Goal: Navigation & Orientation: Understand site structure

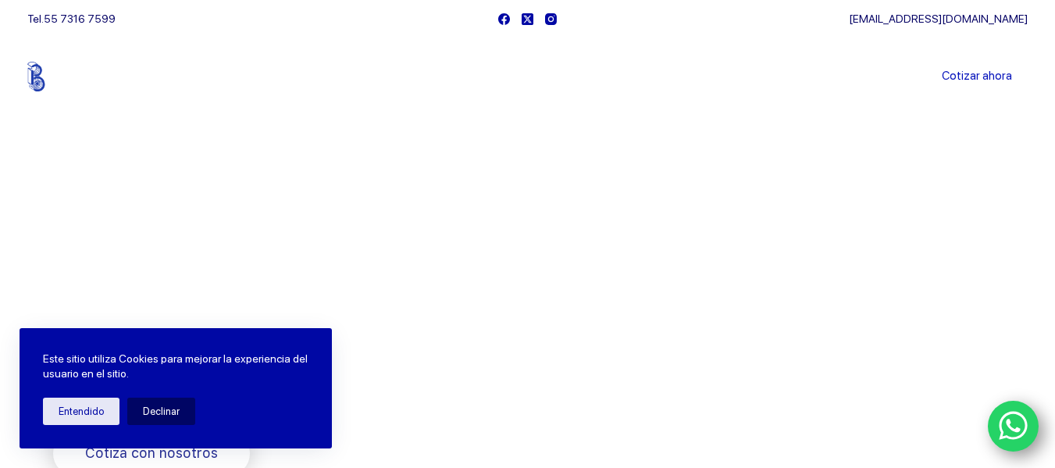
click at [526, 226] on div "Bienvenido a Balerytodo® Somos los doctores de la industria Rodamientos y refac…" at bounding box center [290, 378] width 475 height 319
click at [98, 415] on button "Entendido" at bounding box center [81, 410] width 77 height 27
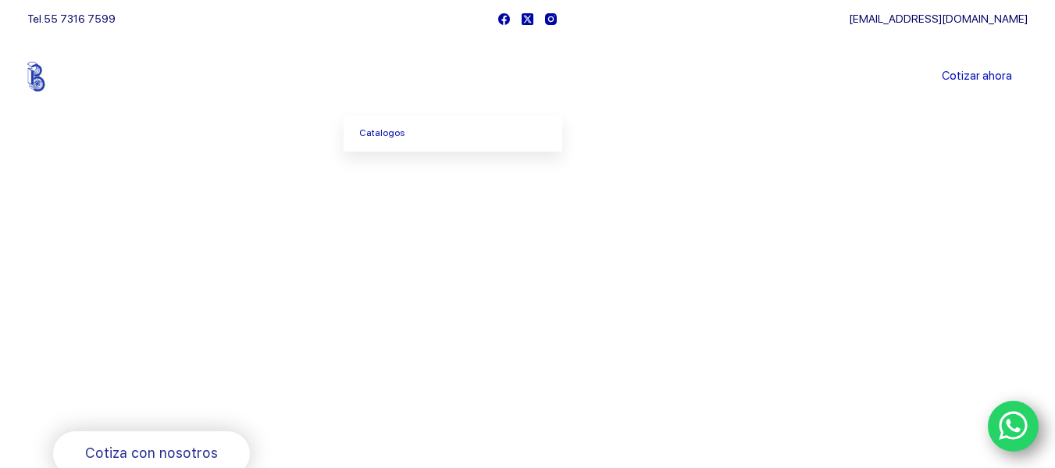
click at [429, 77] on icon "Menu Principal" at bounding box center [425, 77] width 6 height 4
click at [395, 135] on link "Catalogos" at bounding box center [453, 134] width 219 height 36
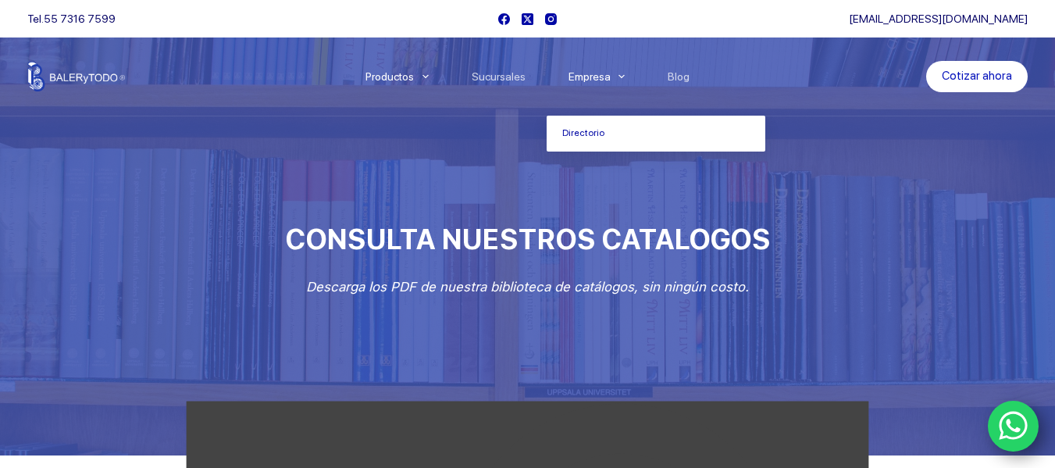
click at [607, 77] on link "Empresa" at bounding box center [597, 77] width 100 height 0
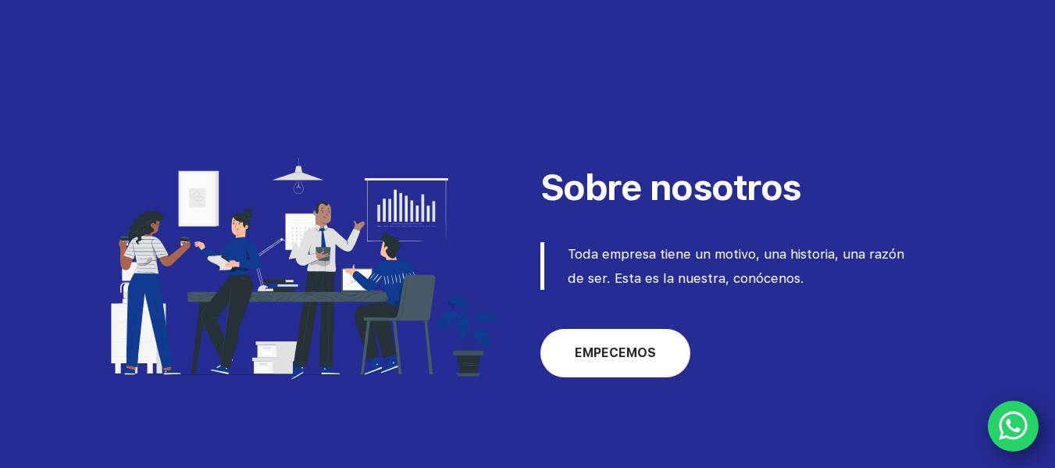
click at [637, 351] on span "EMPECEMOS" at bounding box center [615, 353] width 81 height 19
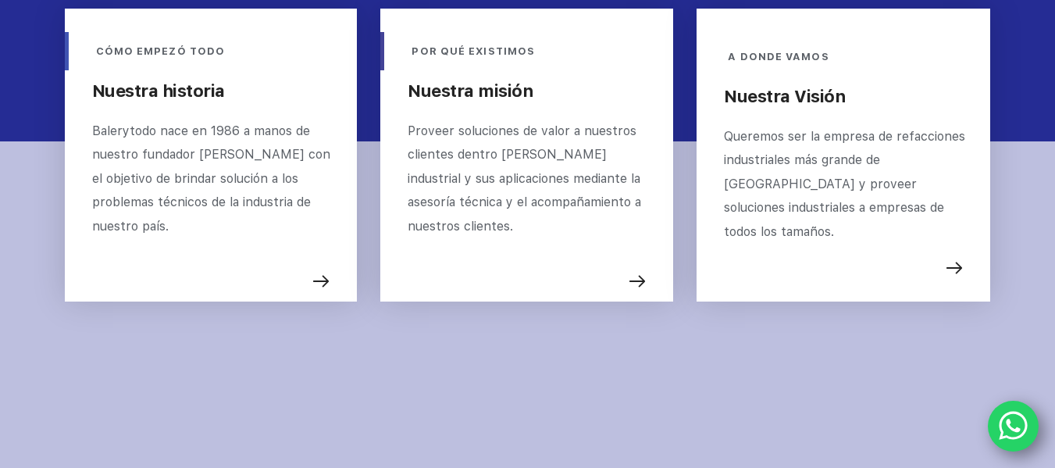
scroll to position [660, 0]
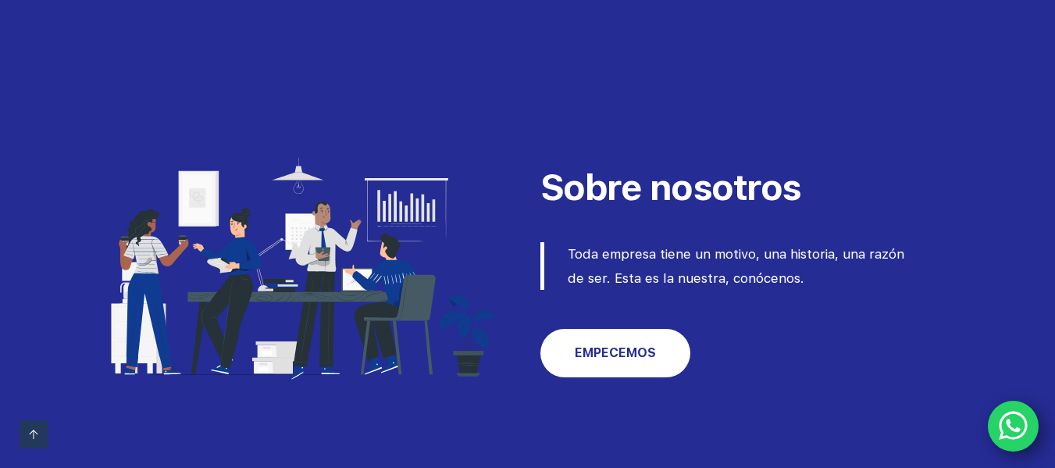
scroll to position [660, 0]
